Goal: Task Accomplishment & Management: Use online tool/utility

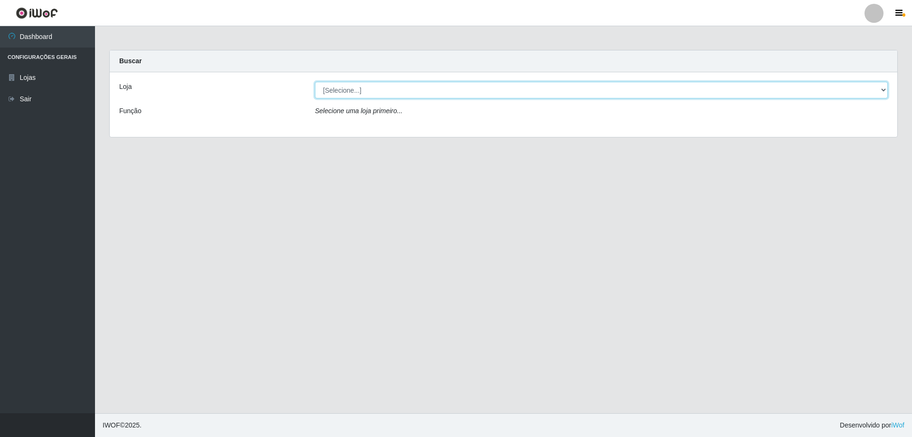
click at [363, 91] on select "[Selecione...] Atacado Vem - [STREET_ADDRESS]" at bounding box center [601, 90] width 573 height 17
select select "461"
click at [315, 82] on select "[Selecione...] Atacado Vem - [STREET_ADDRESS]" at bounding box center [601, 90] width 573 height 17
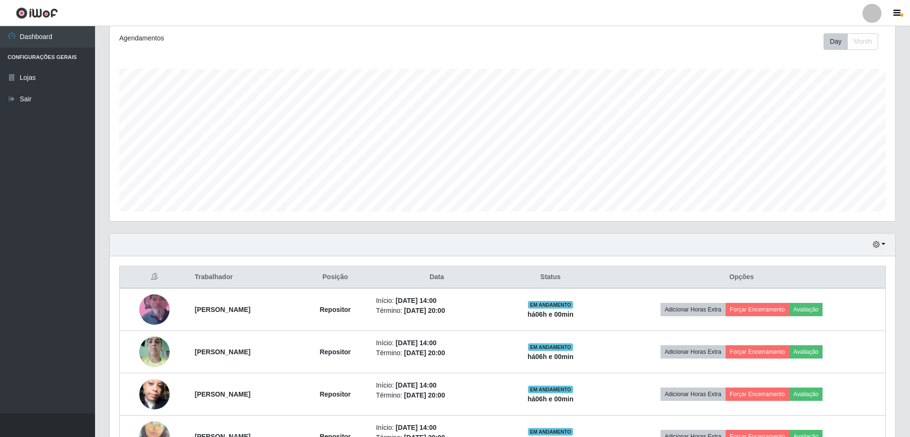
scroll to position [237, 0]
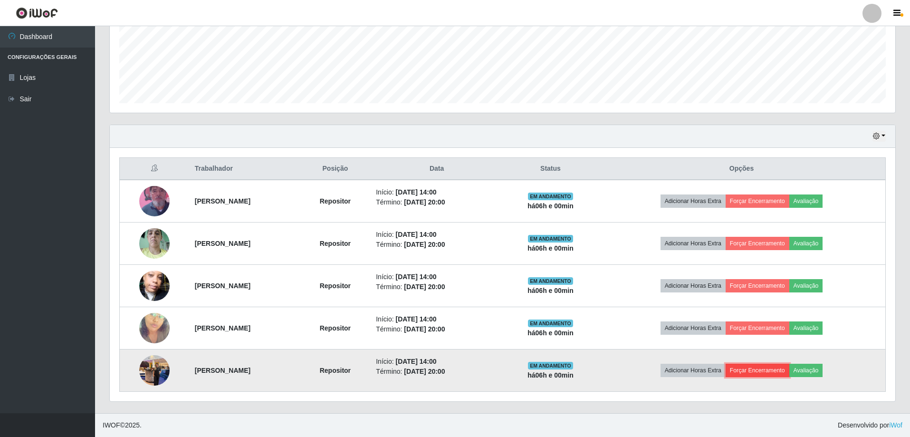
click at [765, 368] on button "Forçar Encerramento" at bounding box center [758, 370] width 64 height 13
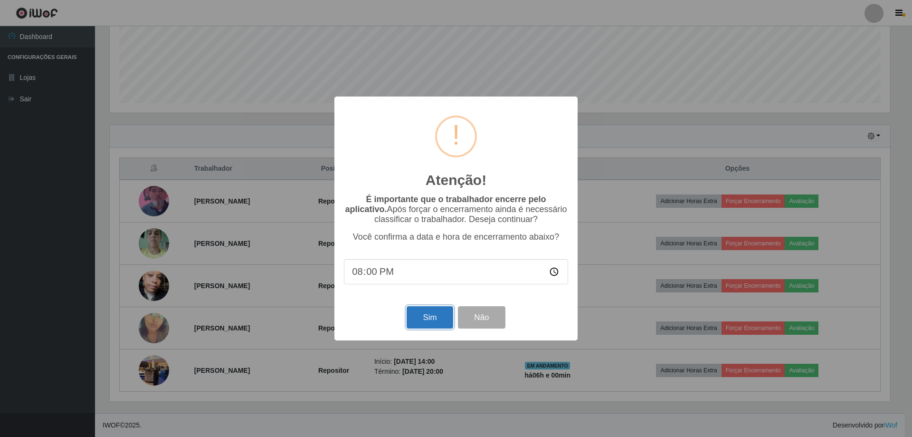
click at [427, 322] on button "Sim" at bounding box center [430, 317] width 46 height 22
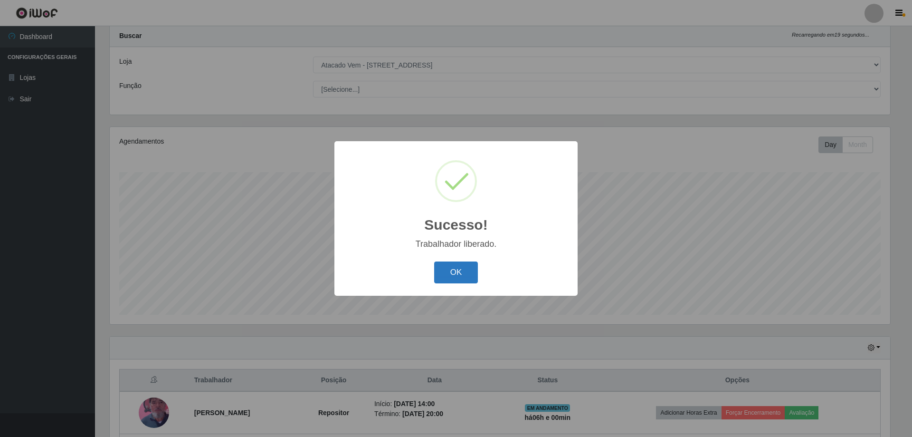
click at [460, 273] on button "OK" at bounding box center [456, 272] width 44 height 22
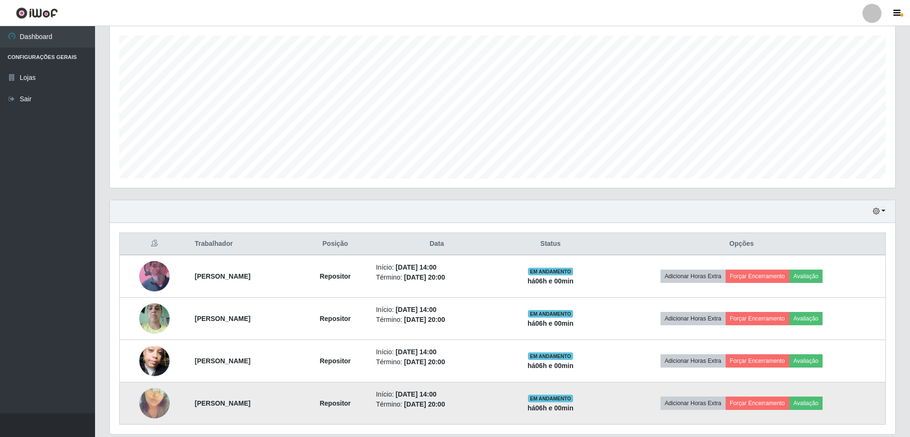
scroll to position [194, 0]
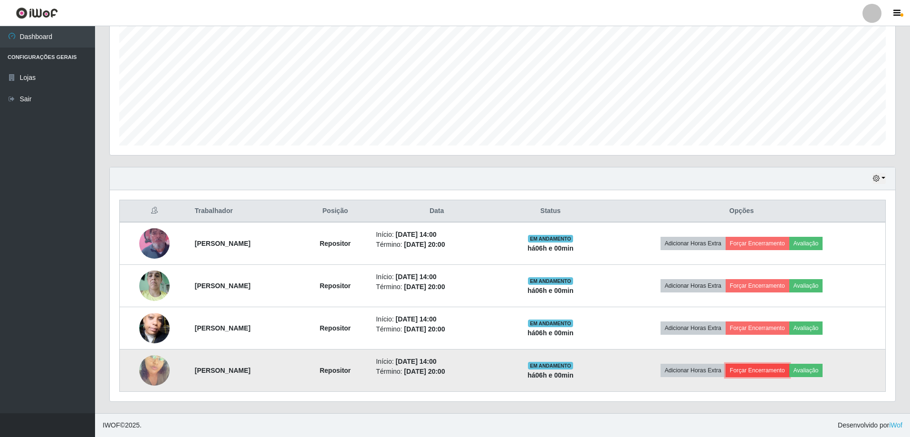
click at [760, 370] on button "Forçar Encerramento" at bounding box center [758, 370] width 64 height 13
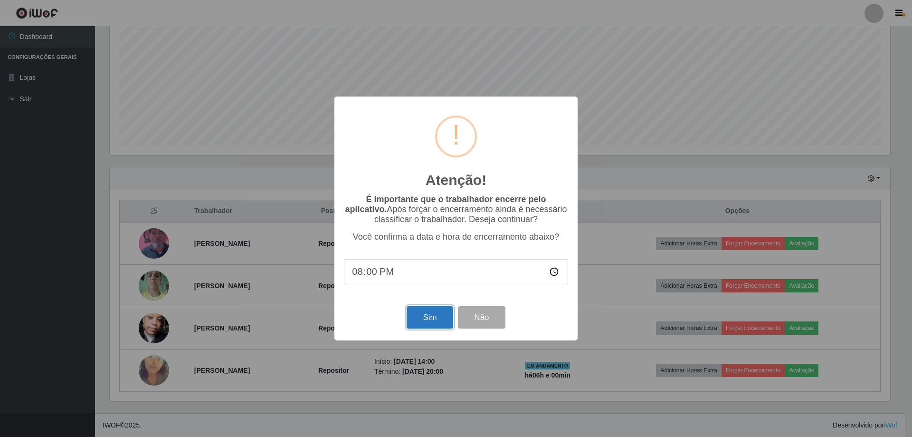
click at [434, 321] on button "Sim" at bounding box center [430, 317] width 46 height 22
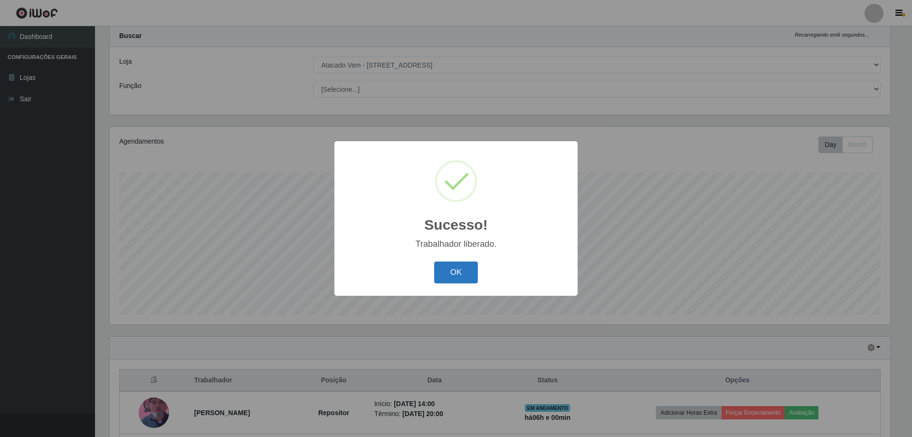
click at [456, 272] on button "OK" at bounding box center [456, 272] width 44 height 22
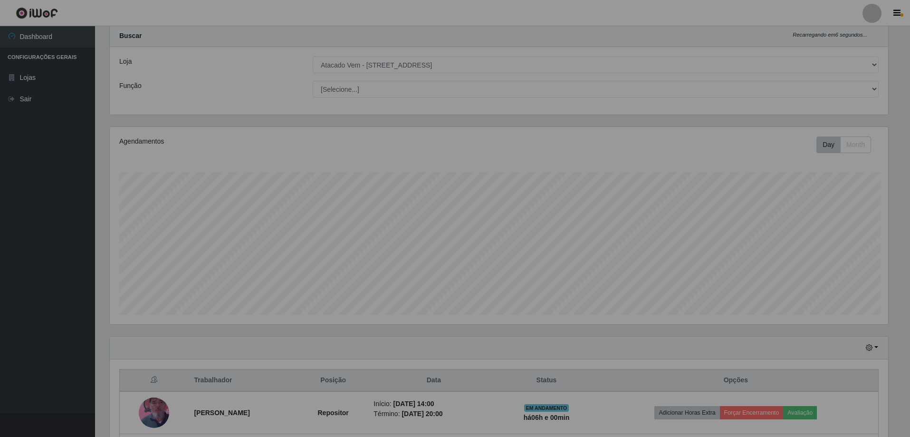
scroll to position [197, 785]
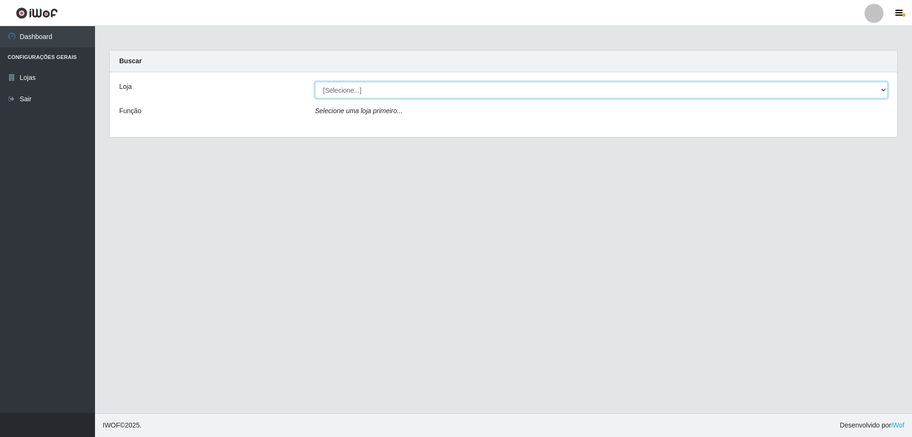
click at [352, 92] on select "[Selecione...] Atacado Vem - [STREET_ADDRESS]" at bounding box center [601, 90] width 573 height 17
select select "461"
click at [315, 82] on select "[Selecione...] Atacado Vem - [STREET_ADDRESS]" at bounding box center [601, 90] width 573 height 17
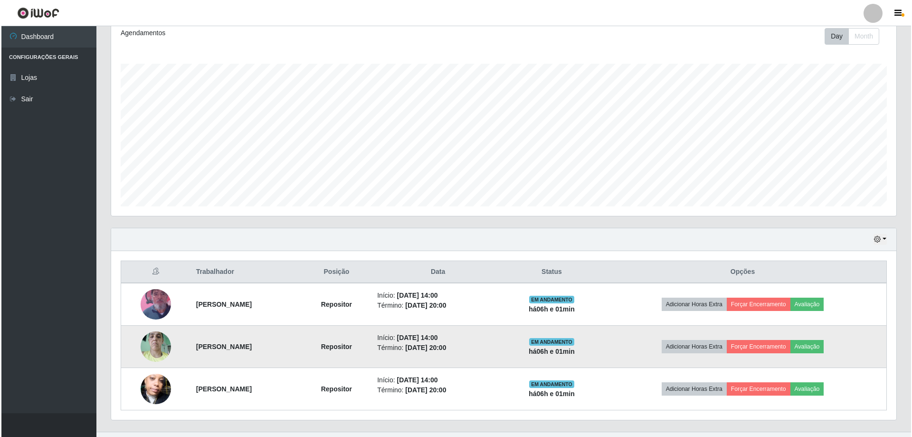
scroll to position [152, 0]
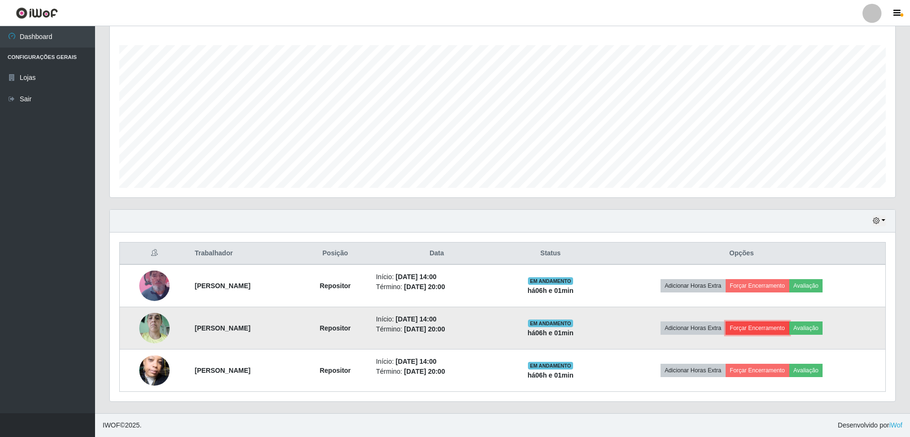
click at [762, 325] on button "Forçar Encerramento" at bounding box center [758, 327] width 64 height 13
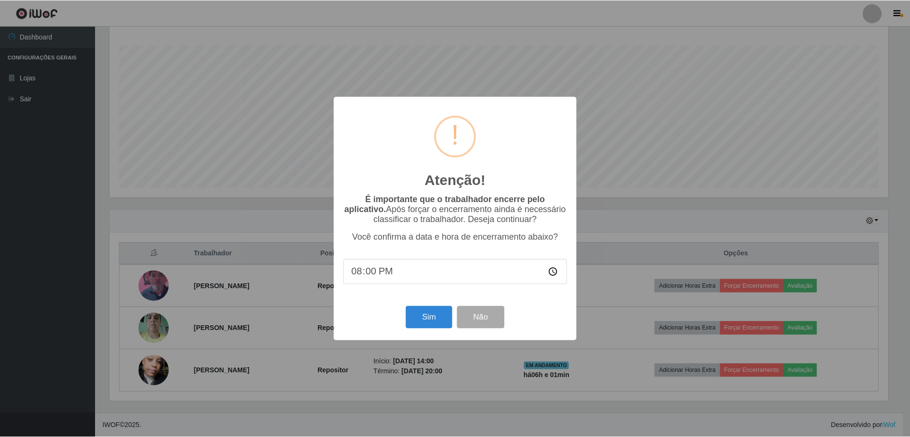
scroll to position [197, 781]
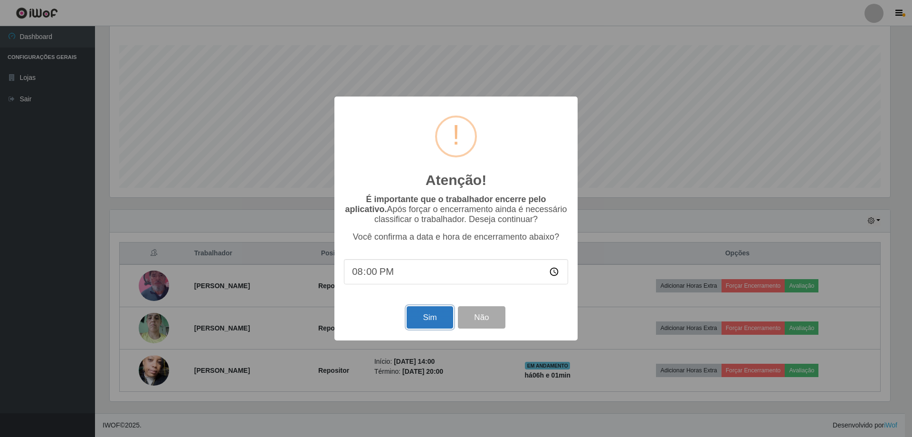
click at [435, 320] on button "Sim" at bounding box center [430, 317] width 46 height 22
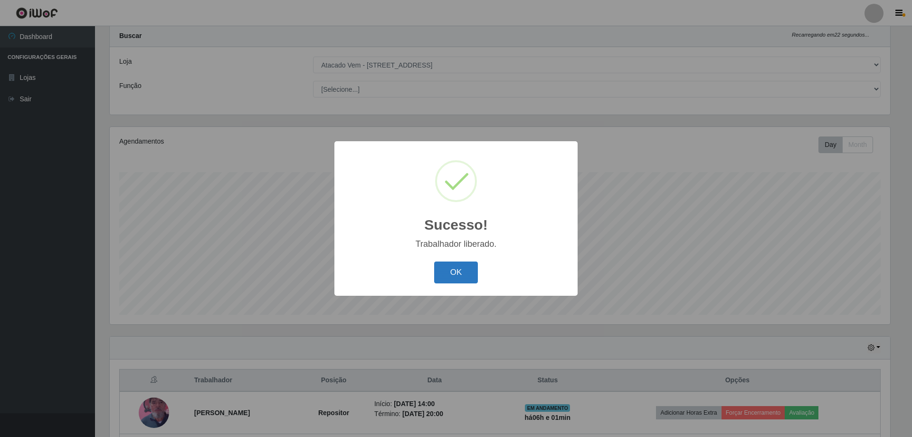
click at [456, 281] on button "OK" at bounding box center [456, 272] width 44 height 22
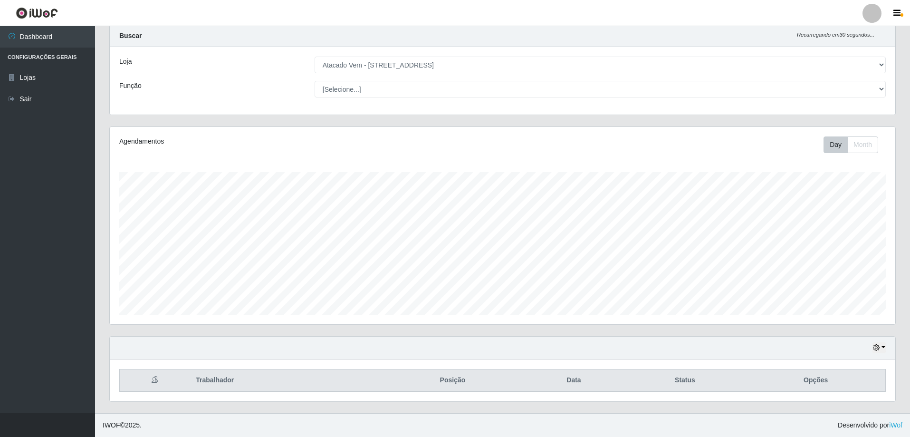
scroll to position [25, 0]
